Goal: Task Accomplishment & Management: Use online tool/utility

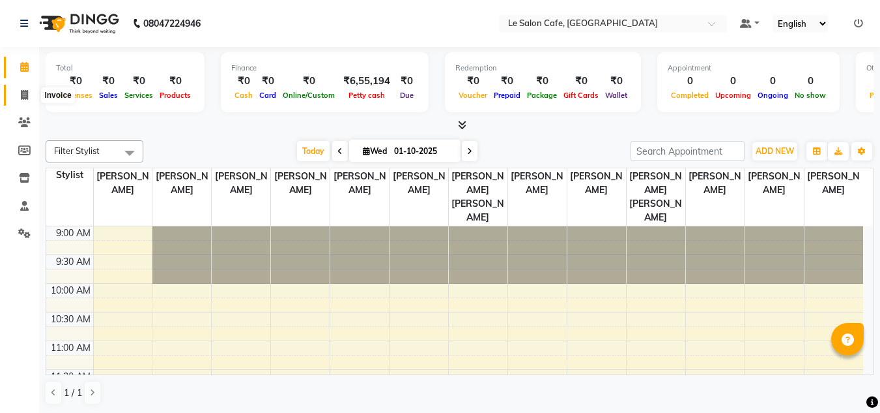
click at [26, 93] on icon at bounding box center [24, 95] width 7 height 10
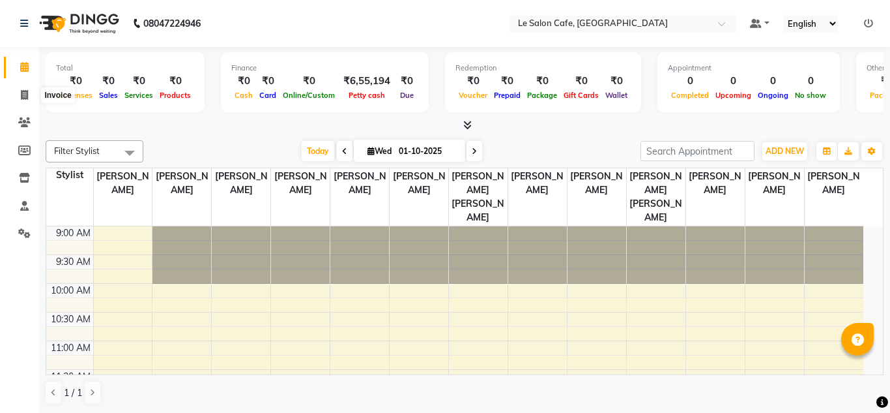
select select "594"
select select "service"
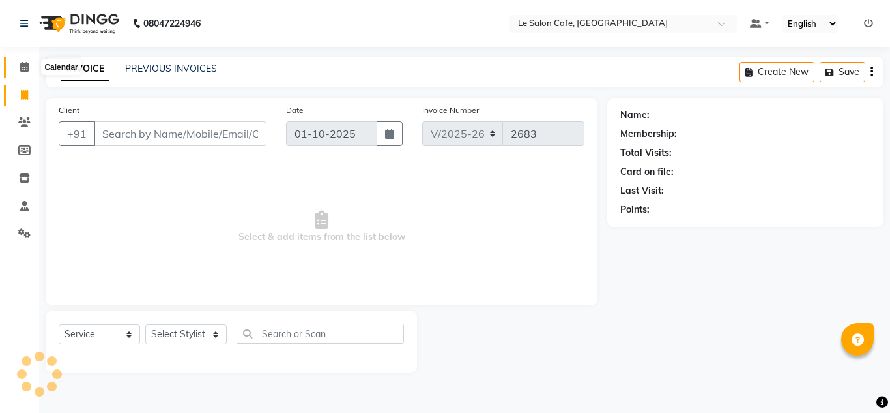
click at [25, 66] on icon at bounding box center [24, 67] width 8 height 10
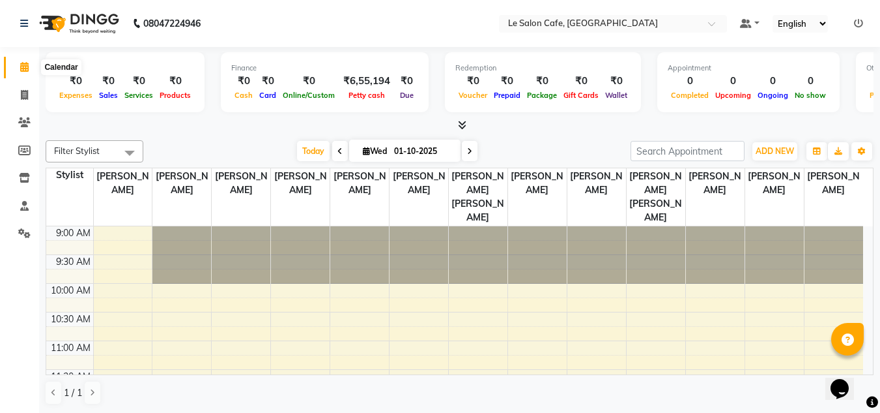
click at [18, 63] on span at bounding box center [24, 67] width 23 height 15
click at [14, 92] on span at bounding box center [24, 95] width 23 height 15
select select "594"
select select "service"
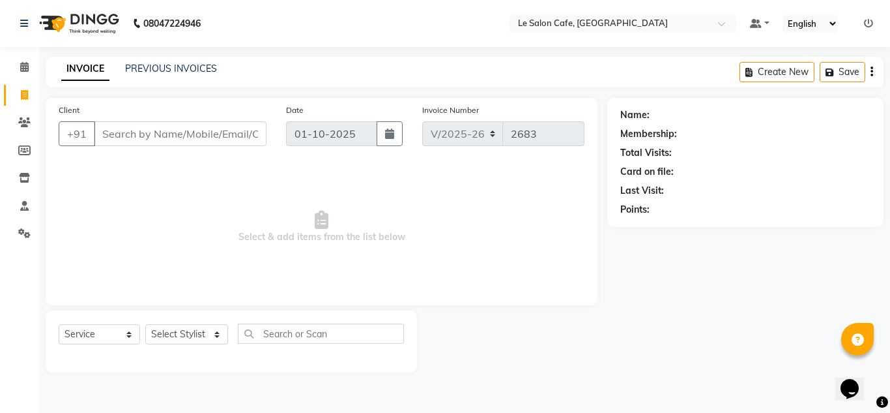
click at [615, 142] on div "Name: Membership: Total Visits: Card on file: Last Visit: Points:" at bounding box center [745, 162] width 276 height 129
drag, startPoint x: 152, startPoint y: 75, endPoint x: 53, endPoint y: 121, distance: 109.3
click at [152, 76] on div "INVOICE PREVIOUS INVOICES" at bounding box center [139, 69] width 187 height 15
click at [20, 133] on link "Clients" at bounding box center [19, 123] width 31 height 22
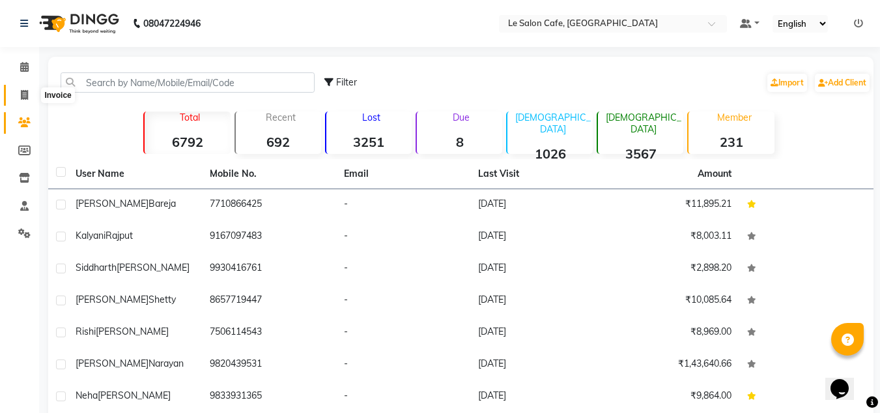
click at [21, 90] on icon at bounding box center [24, 95] width 7 height 10
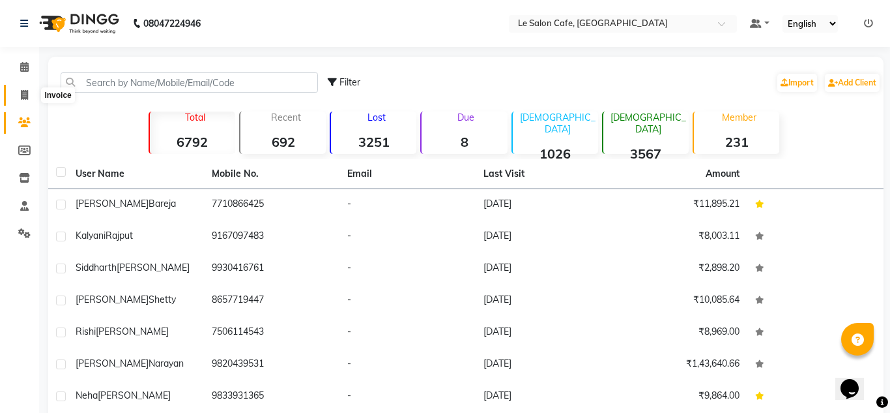
select select "594"
select select "service"
